Goal: Ask a question

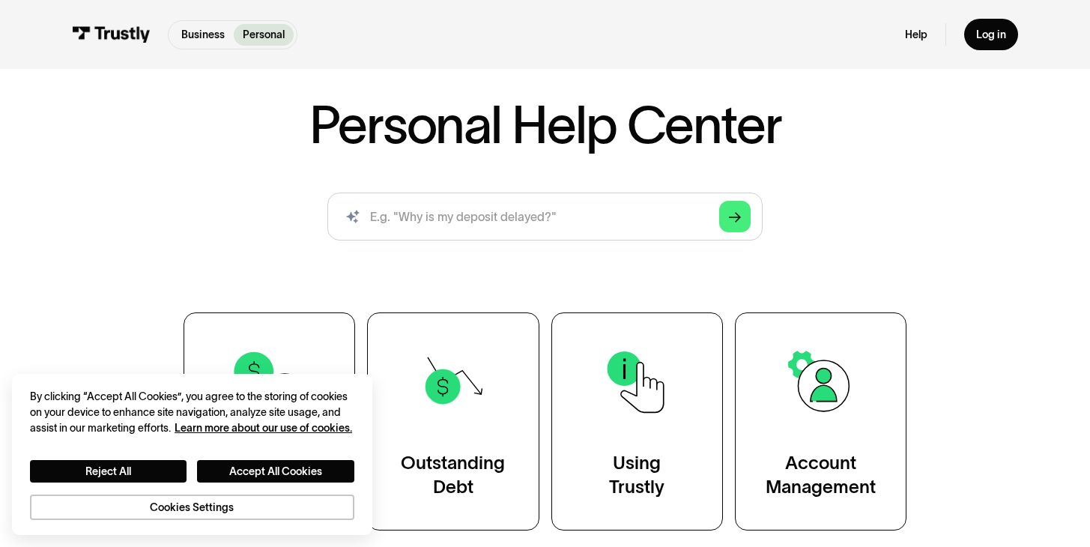
scroll to position [292, 0]
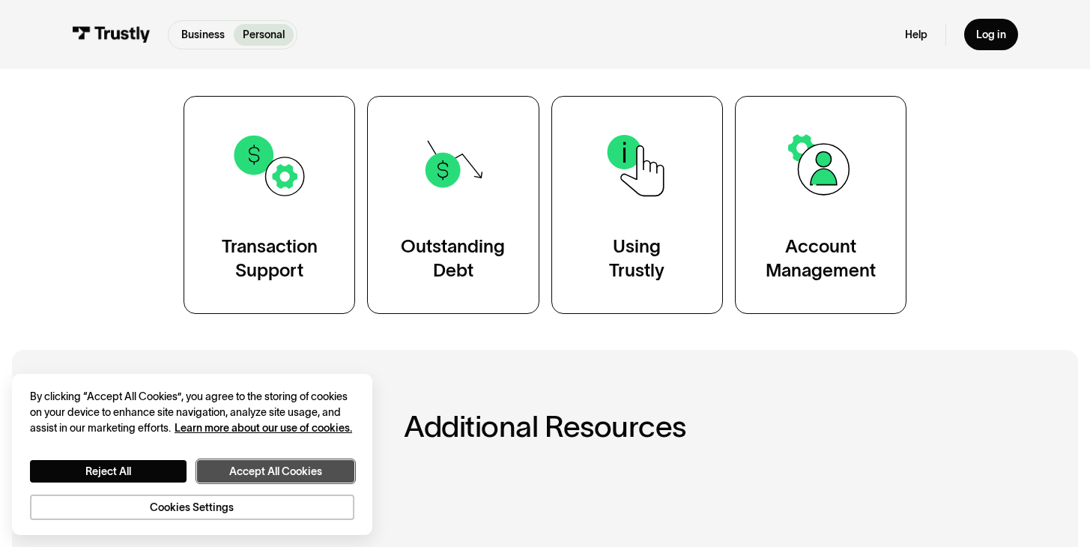
click at [261, 479] on button "Accept All Cookies" at bounding box center [275, 471] width 157 height 22
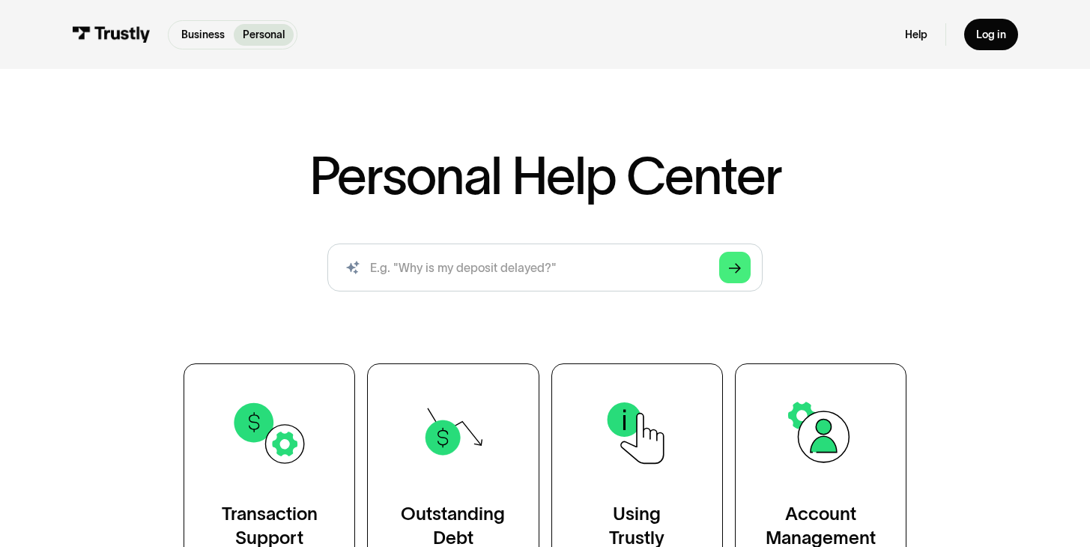
scroll to position [0, 0]
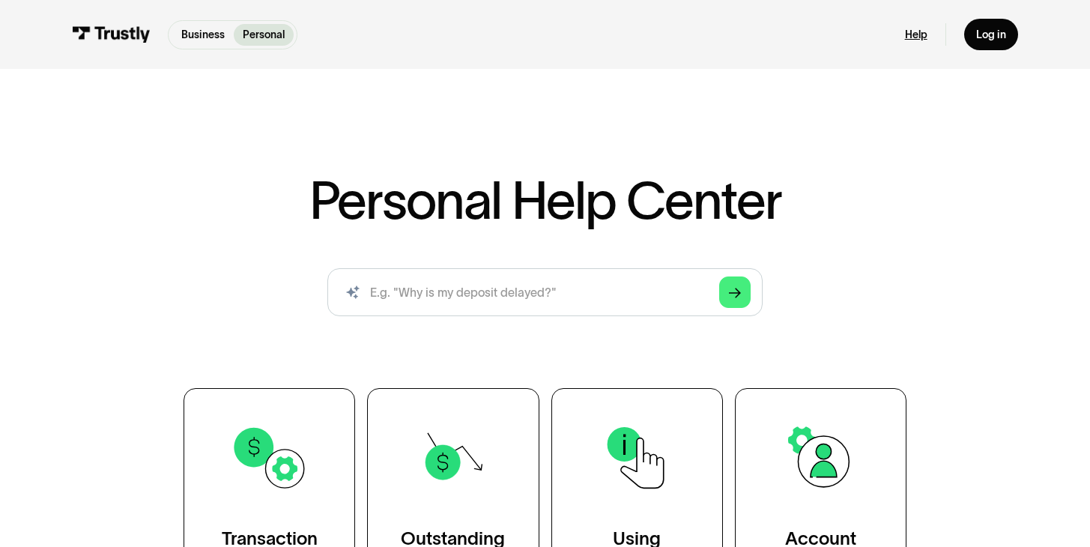
click at [918, 38] on link "Help" at bounding box center [916, 34] width 22 height 13
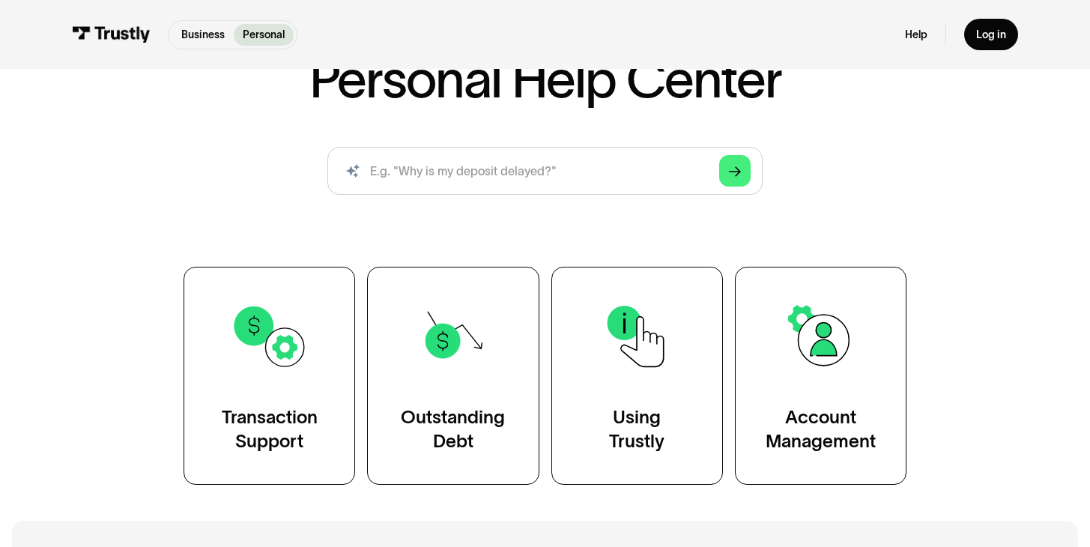
scroll to position [134, 0]
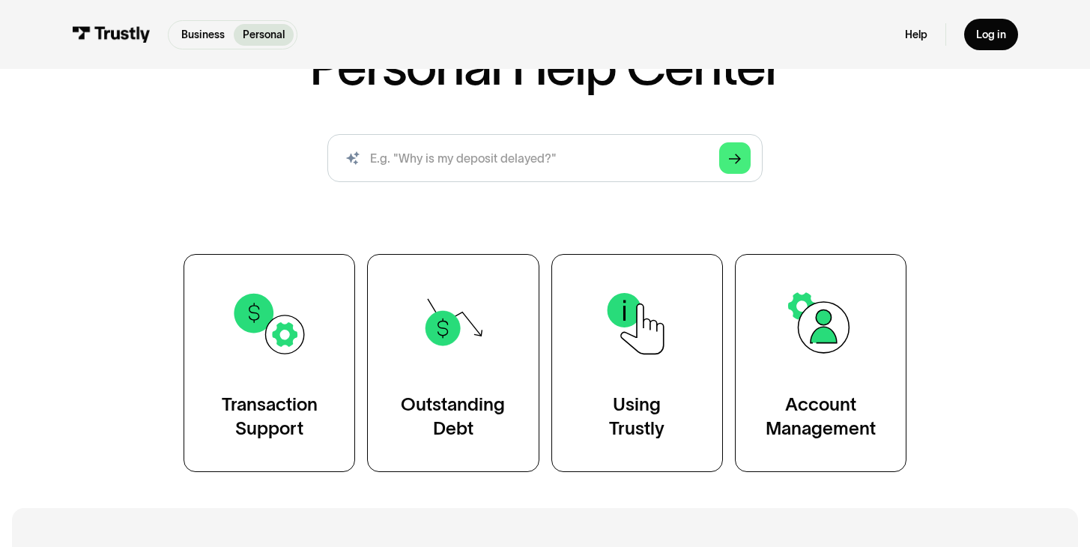
click at [648, 210] on div "Personal Help Center AI-powered search ( 1 / 4 ) Type your question and our sma…" at bounding box center [544, 256] width 870 height 432
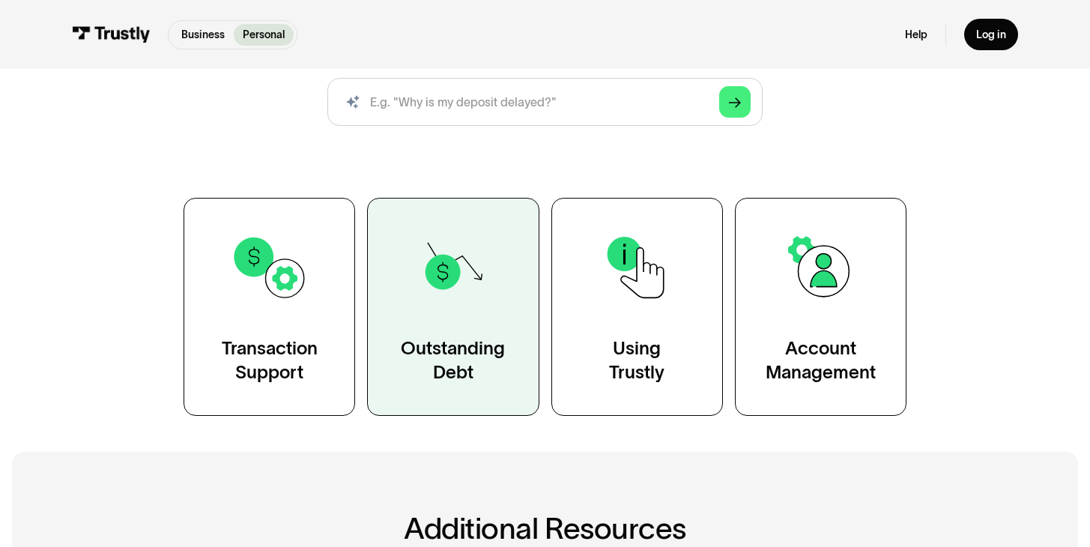
scroll to position [18, 0]
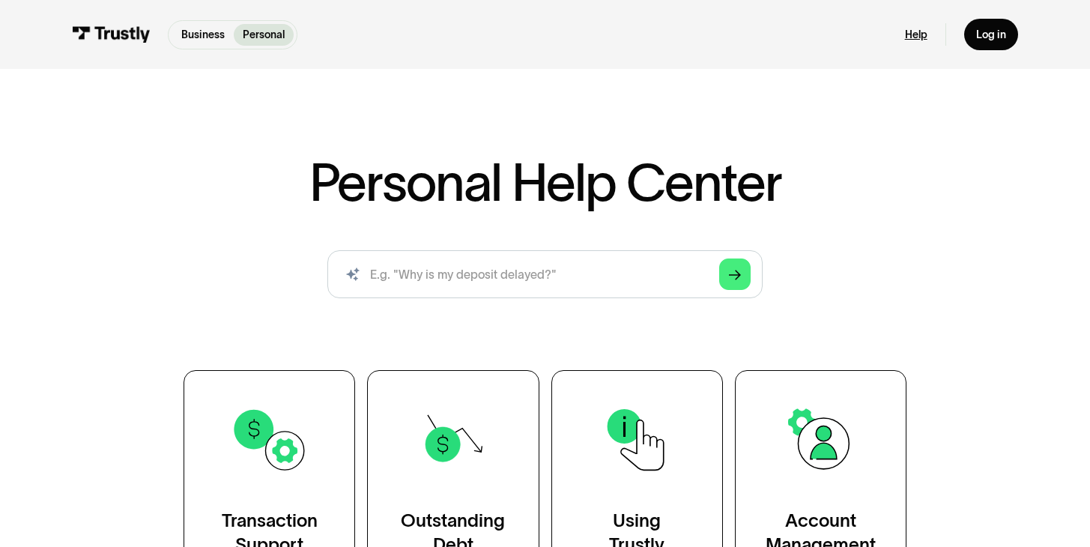
click at [923, 38] on link "Help" at bounding box center [916, 34] width 22 height 13
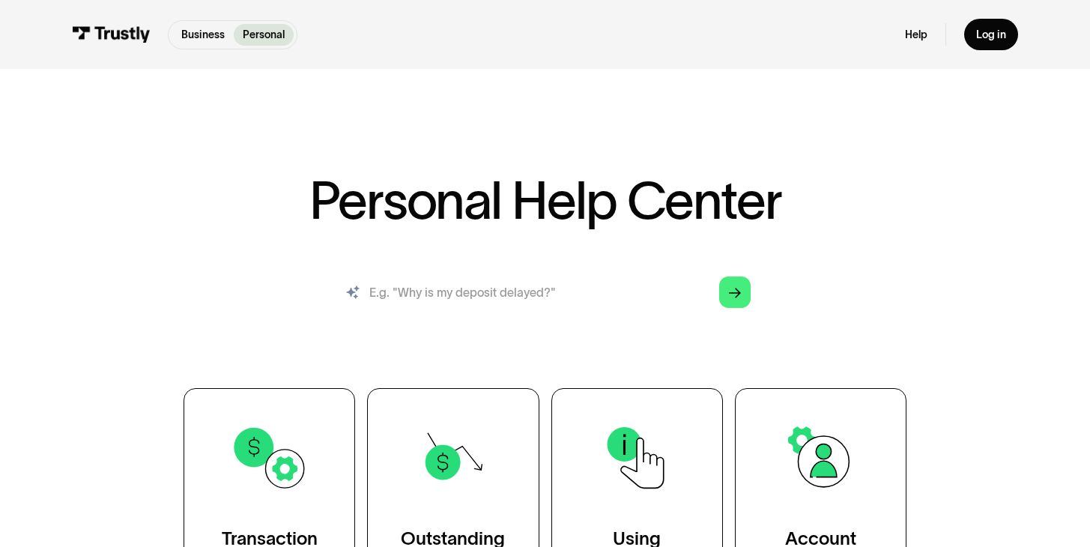
click at [480, 284] on input "search" at bounding box center [544, 292] width 435 height 48
click at [561, 300] on input "search" at bounding box center [544, 292] width 435 height 48
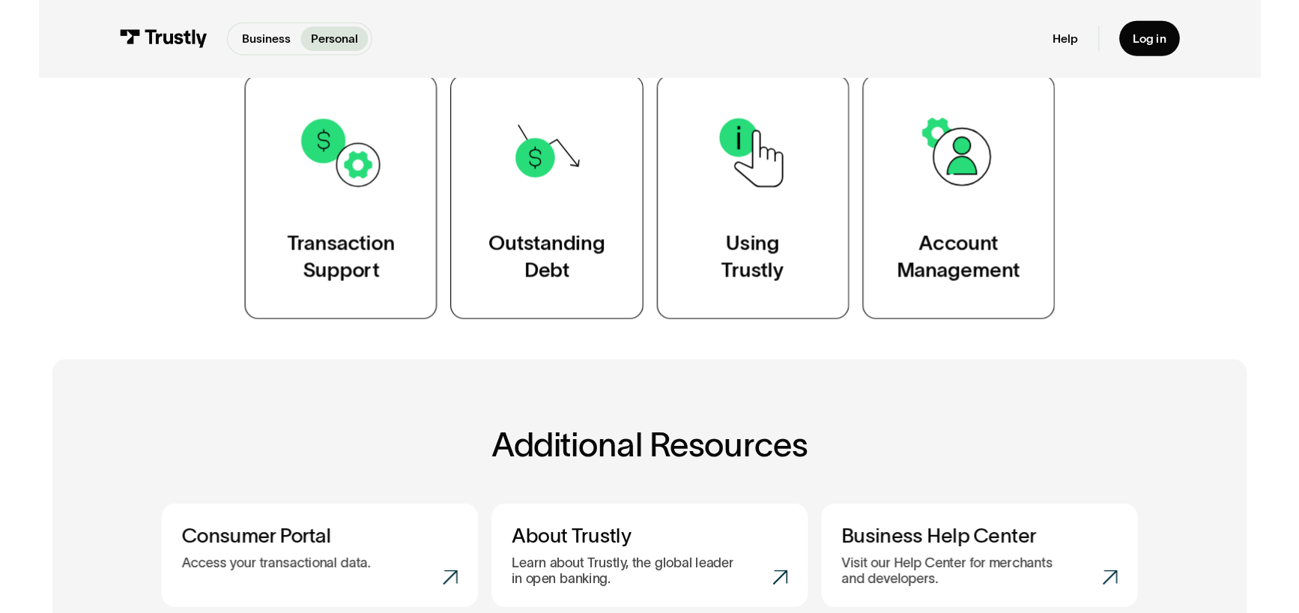
scroll to position [24, 0]
